Goal: Check status: Check status

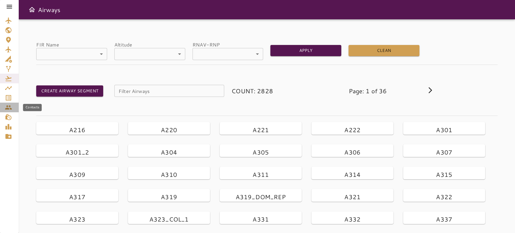
click at [8, 108] on icon "Contacts" at bounding box center [8, 107] width 7 height 4
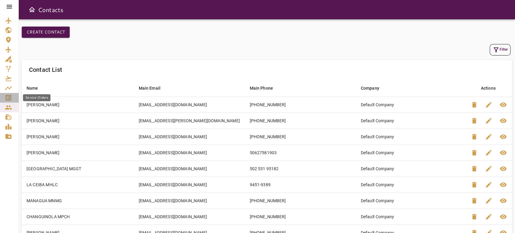
click at [10, 97] on icon "Service Orders" at bounding box center [8, 97] width 7 height 7
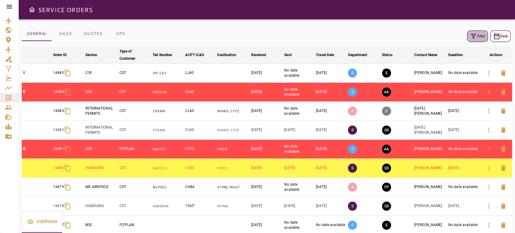
click at [478, 36] on button "Filter" at bounding box center [477, 35] width 21 height 11
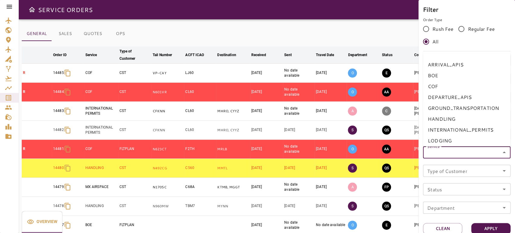
click at [447, 154] on input "Service" at bounding box center [466, 152] width 84 height 8
click at [447, 90] on li "COF" at bounding box center [466, 86] width 87 height 11
type input "***"
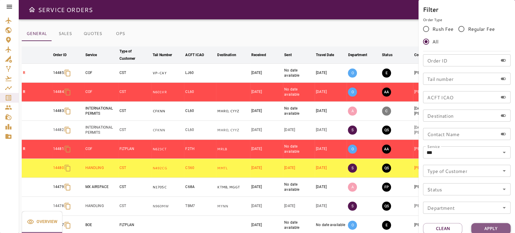
click at [497, 227] on button "Apply" at bounding box center [490, 228] width 39 height 11
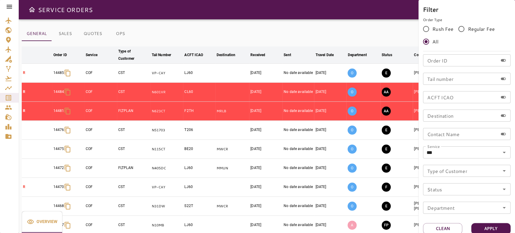
click at [391, 27] on div at bounding box center [257, 116] width 515 height 233
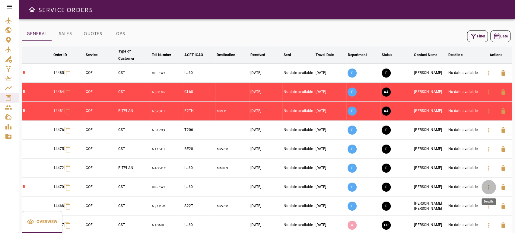
click at [486, 189] on icon "button" at bounding box center [488, 186] width 7 height 7
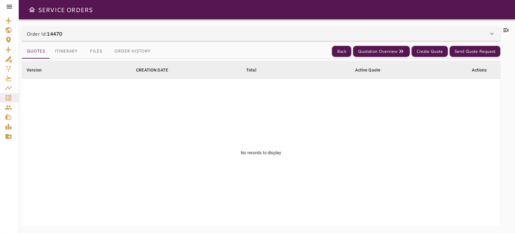
click at [146, 35] on div "Order Id: 14470" at bounding box center [257, 33] width 461 height 7
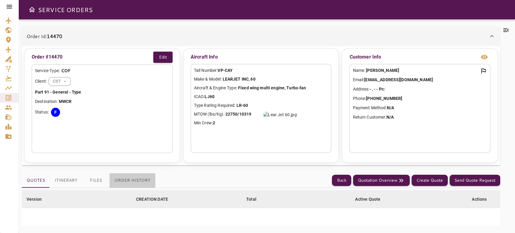
click at [124, 180] on button "Order History" at bounding box center [132, 180] width 46 height 14
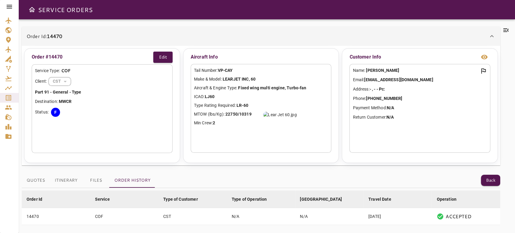
click at [9, 5] on icon at bounding box center [9, 7] width 5 height 4
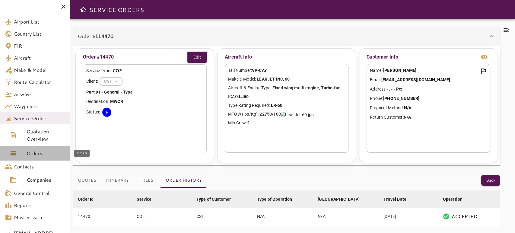
click at [36, 153] on span "Orders" at bounding box center [46, 153] width 39 height 7
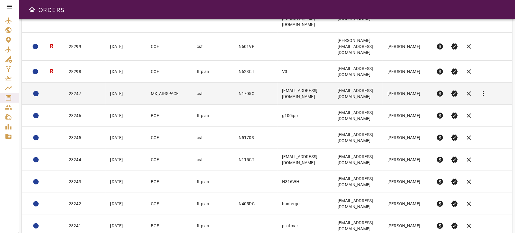
scroll to position [98, 0]
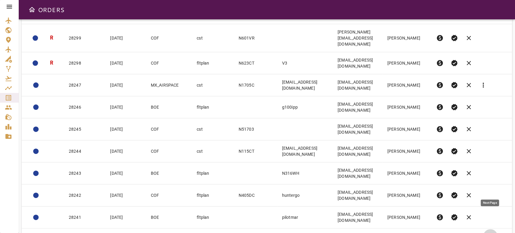
click at [490, 232] on span "chevron_right" at bounding box center [489, 235] width 7 height 7
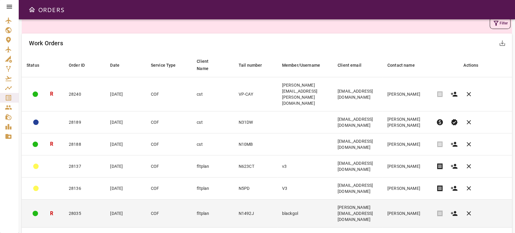
scroll to position [10, 0]
